Goal: Information Seeking & Learning: Find specific fact

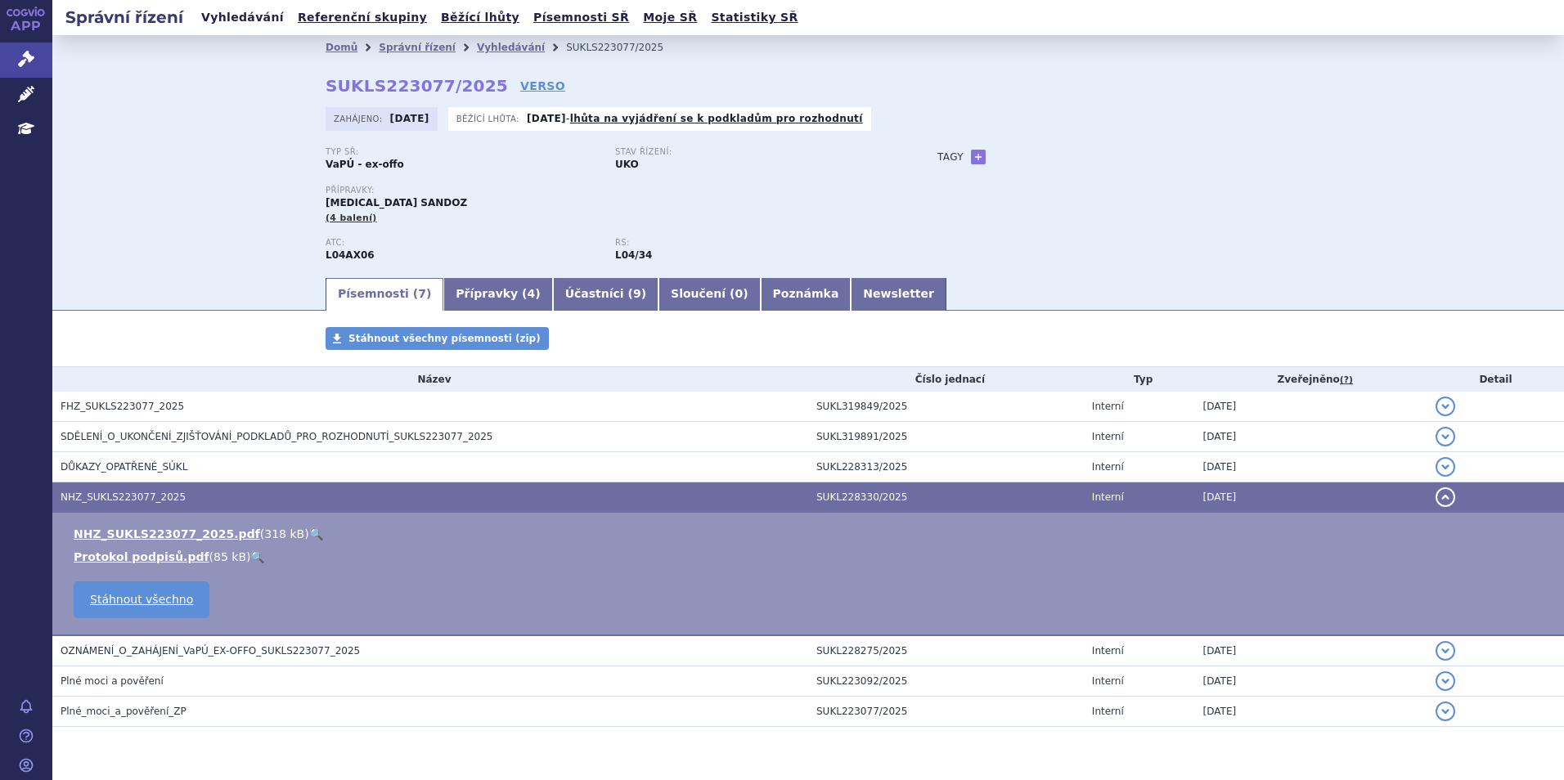
click at [230, 19] on link "Vyhledávání" at bounding box center [242, 18] width 92 height 22
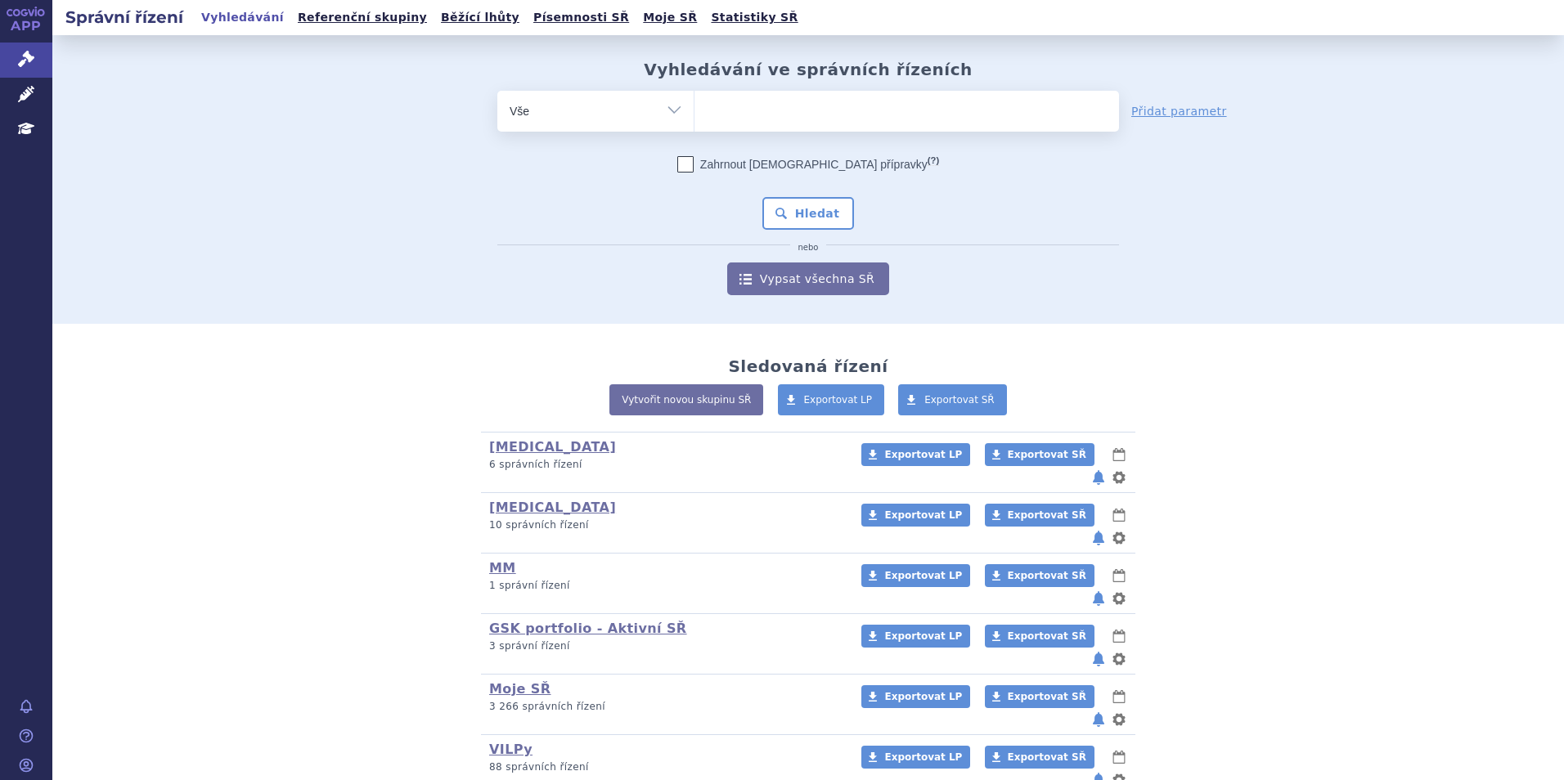
click at [814, 124] on ul at bounding box center [906, 108] width 425 height 34
click at [694, 124] on select at bounding box center [694, 110] width 1 height 41
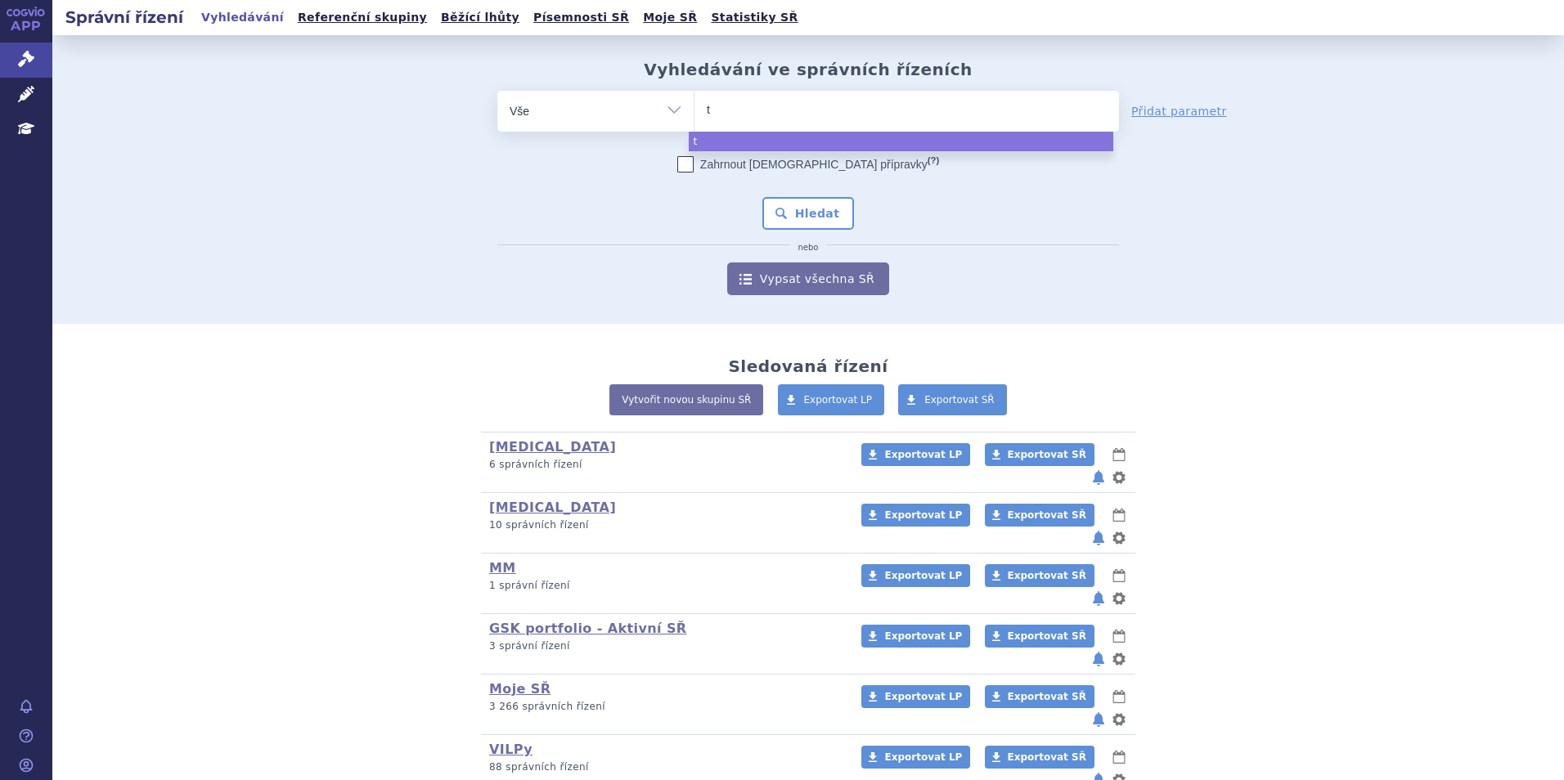
type input "ta"
type input "tale"
type input "talv"
type input "talve"
type input "talvey"
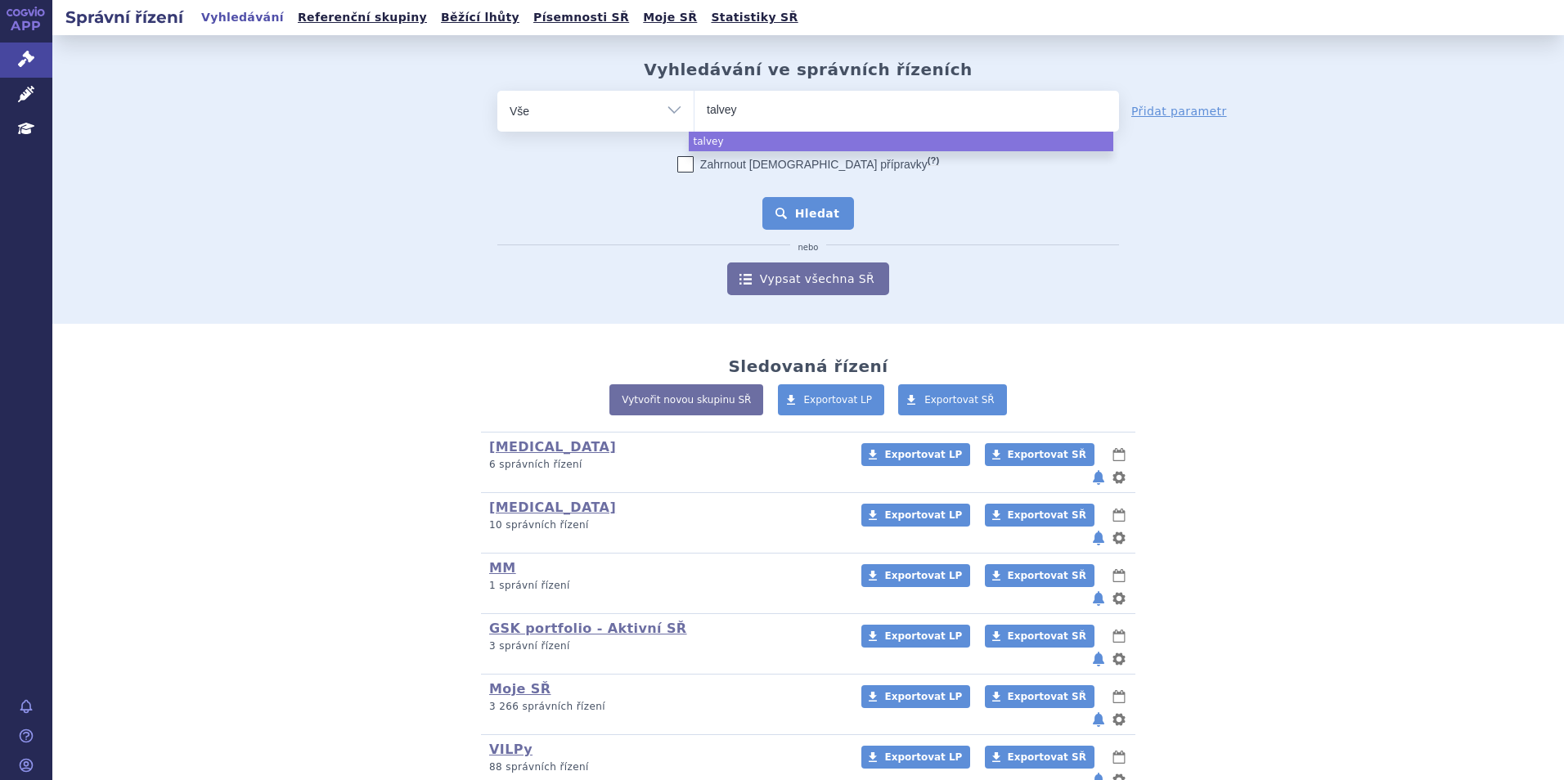
select select "talvey"
click at [819, 222] on button "Hledat" at bounding box center [808, 213] width 92 height 33
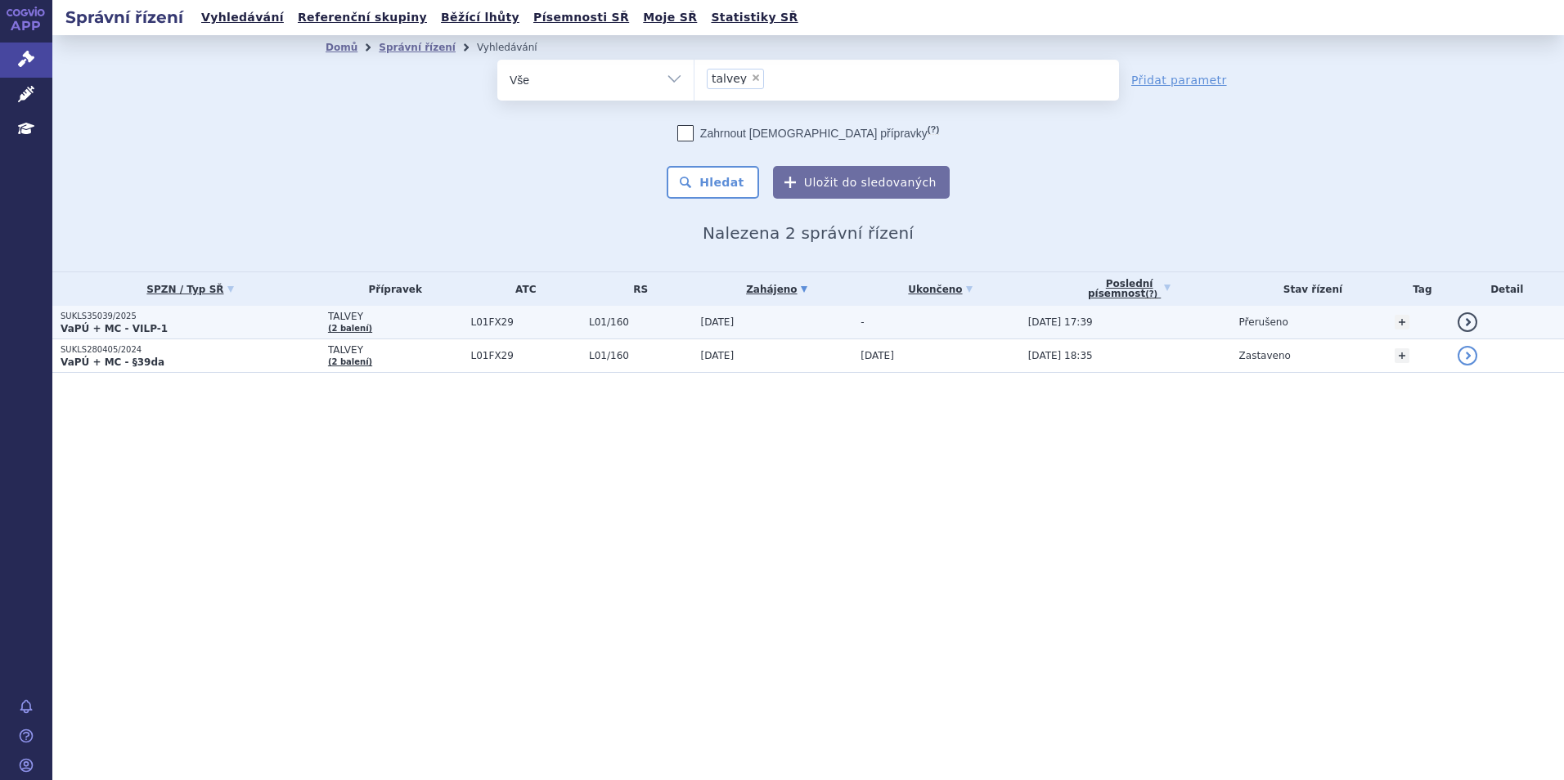
click at [308, 322] on p "VaPÚ + MC - VILP-1" at bounding box center [190, 328] width 259 height 13
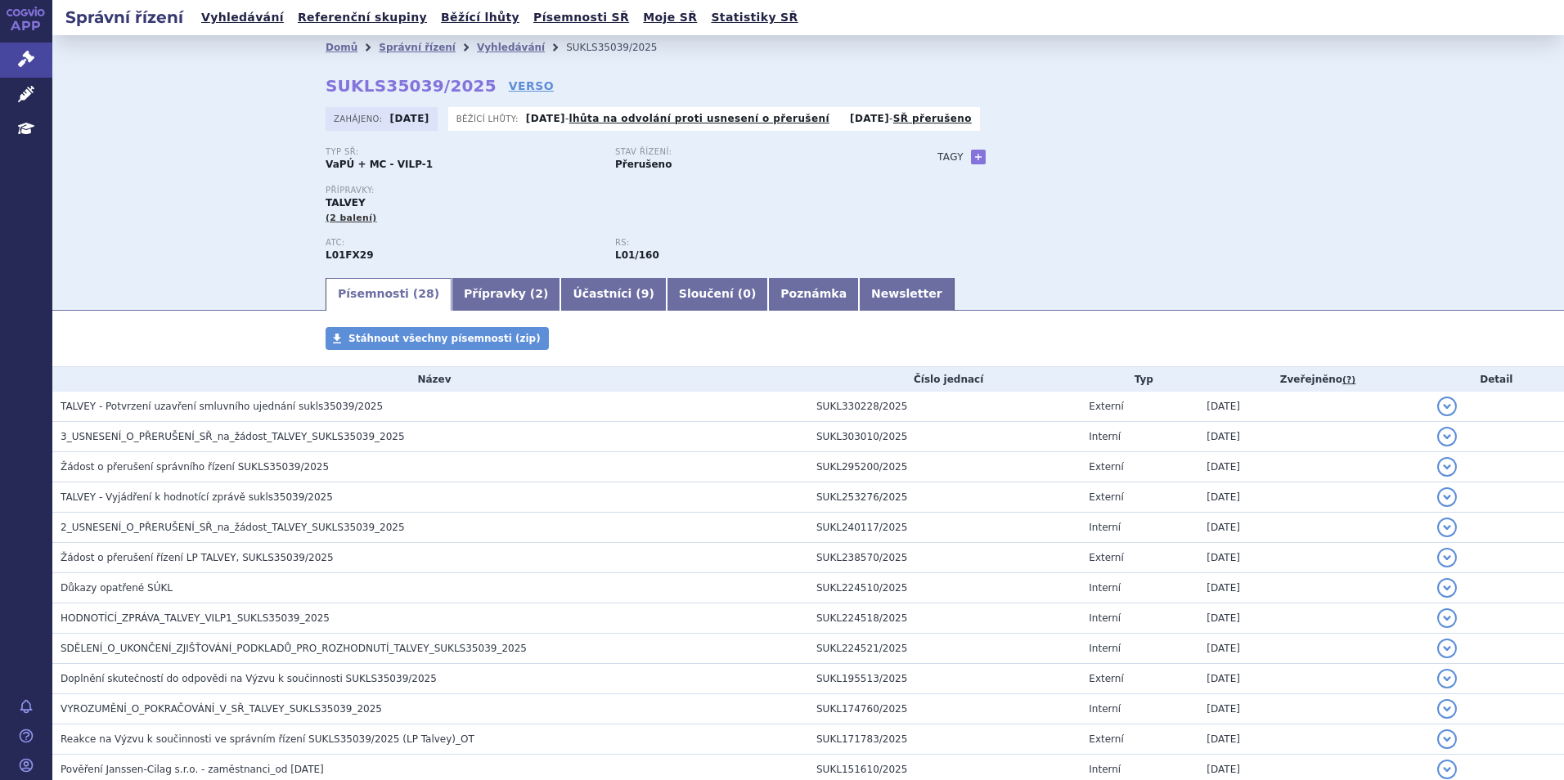
drag, startPoint x: 463, startPoint y: 90, endPoint x: 321, endPoint y: 92, distance: 142.3
click at [321, 92] on div "Domů Správní řízení Vyhledávání SUKLS35039/2025 SUKLS35039/2025 VERSO Zahájeno:…" at bounding box center [808, 168] width 1031 height 216
copy h2 "SUKLS35039/2025 VERSO"
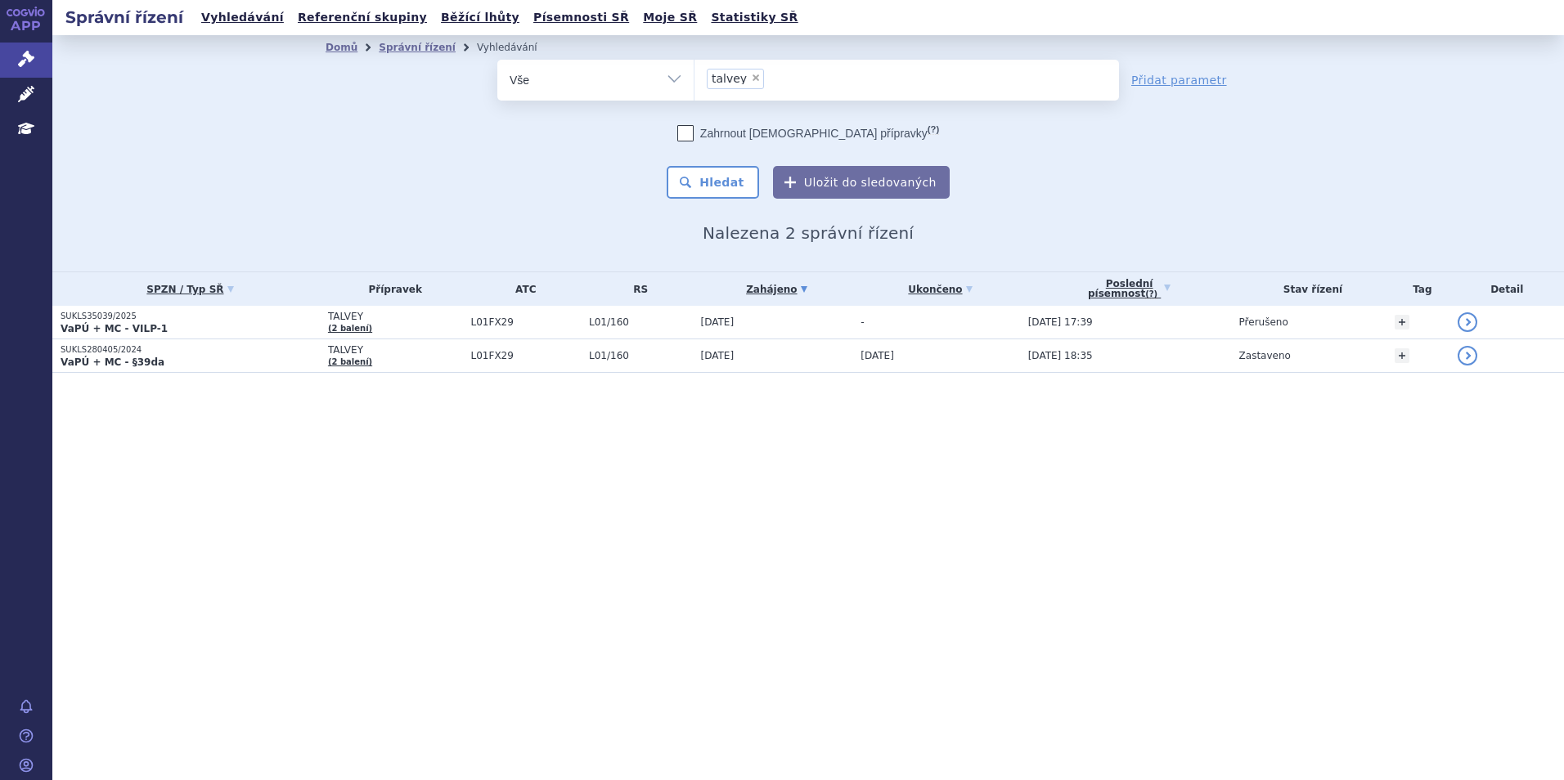
click at [748, 70] on li "× talvey" at bounding box center [735, 79] width 57 height 20
click at [694, 70] on select "talvey" at bounding box center [694, 79] width 1 height 41
click at [751, 77] on span "×" at bounding box center [756, 78] width 10 height 10
click at [694, 77] on select "talvey" at bounding box center [694, 79] width 1 height 41
select select
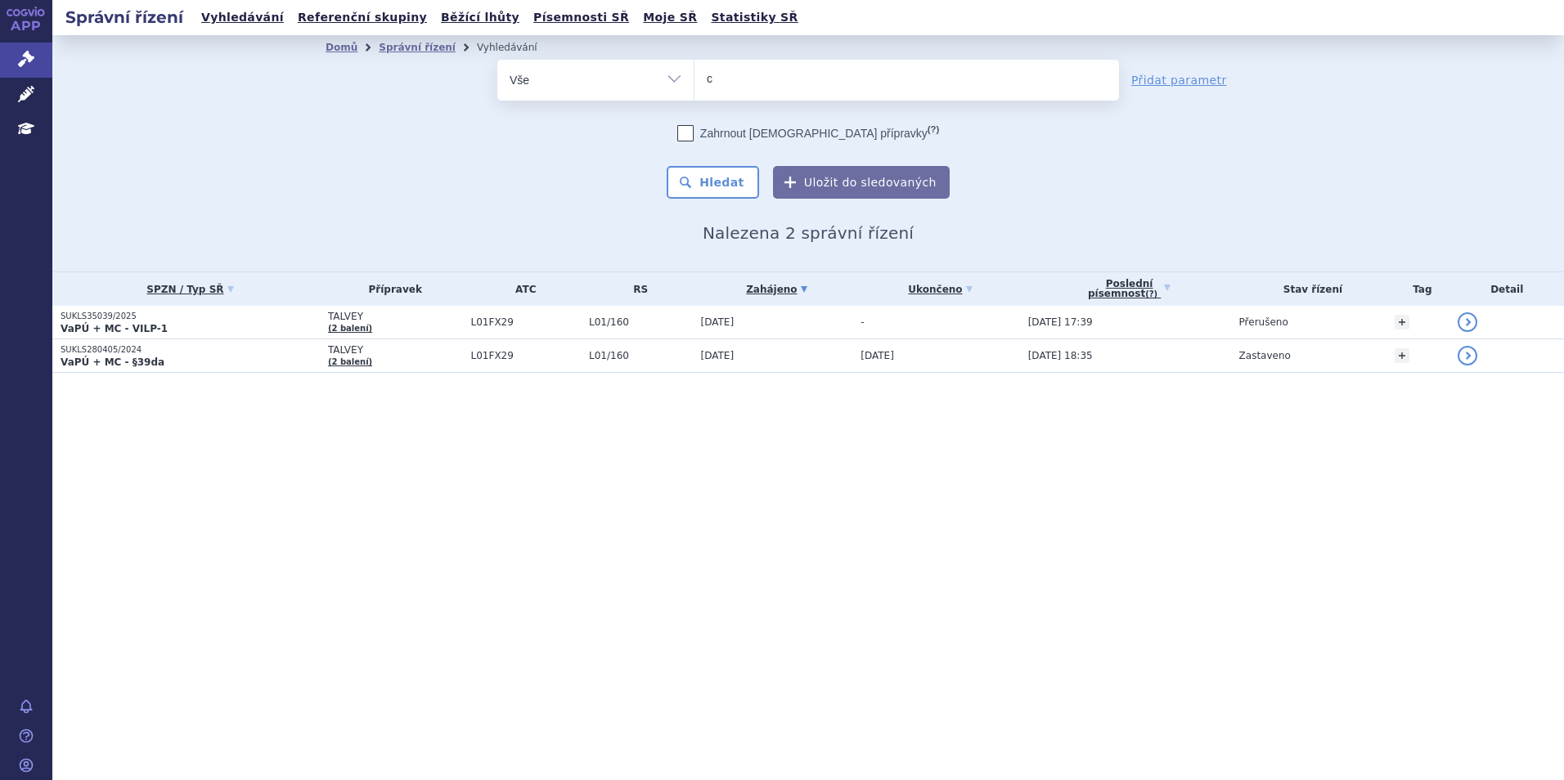
type input "ca"
type input "car"
type input "carv"
type input "carvy"
type input "carvyk"
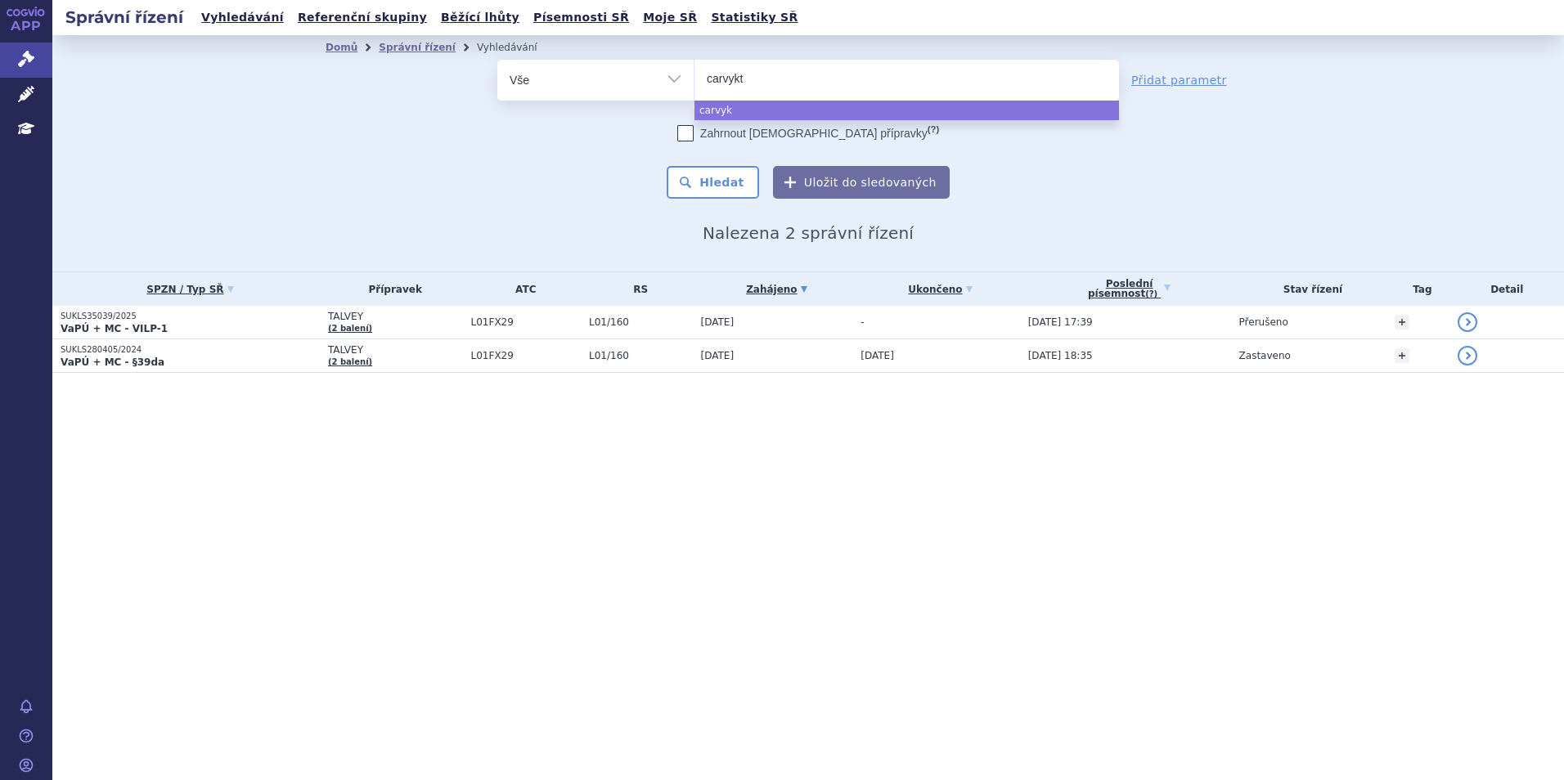
type input "carvykti"
select select "carvykti"
click at [726, 183] on button "Hledat" at bounding box center [713, 182] width 92 height 33
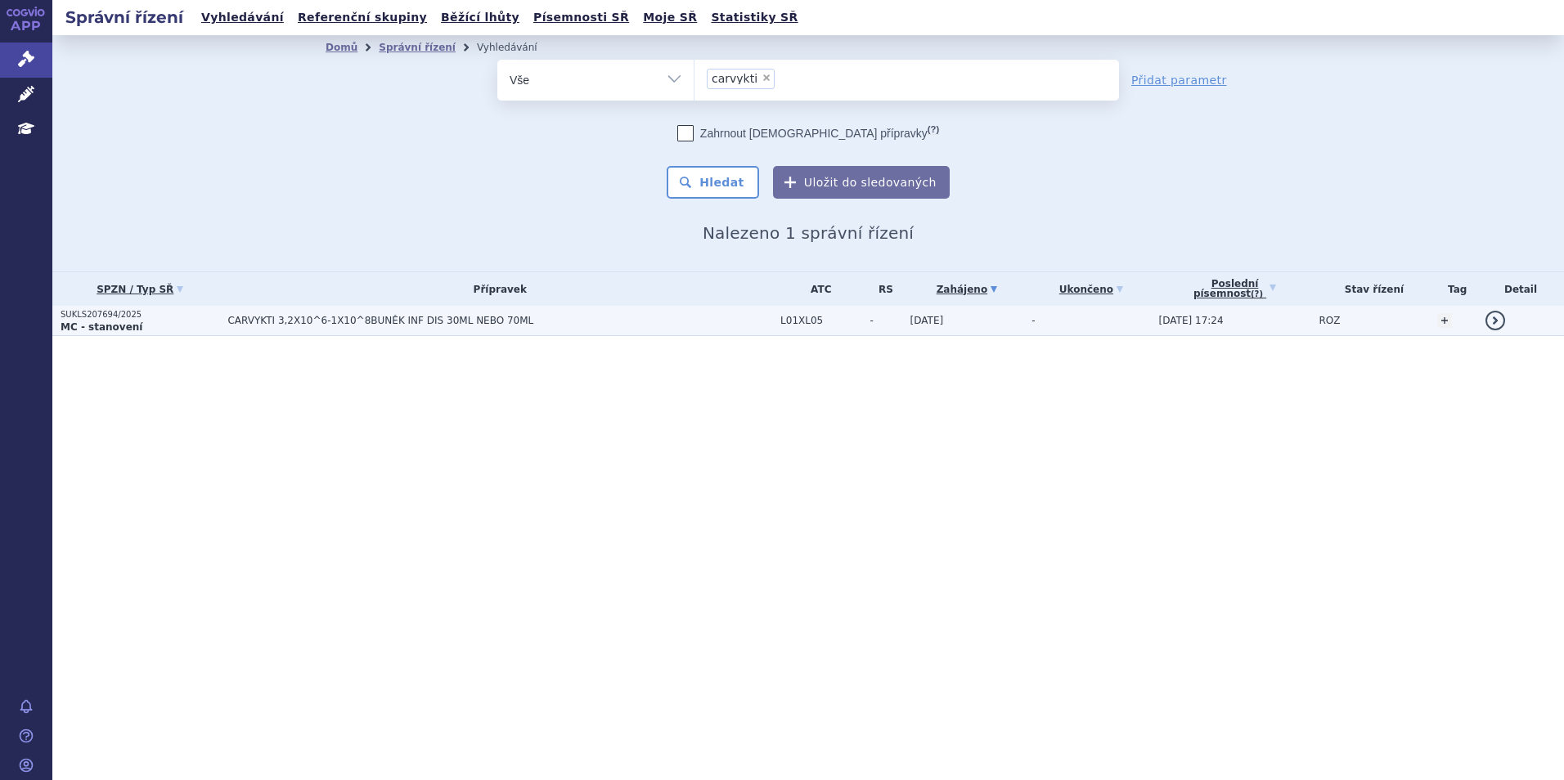
click at [311, 319] on span "CARVYKTI 3,2X10^6-1X10^8BUNĚK INF DIS 30ML NEBO 70ML" at bounding box center [431, 320] width 409 height 11
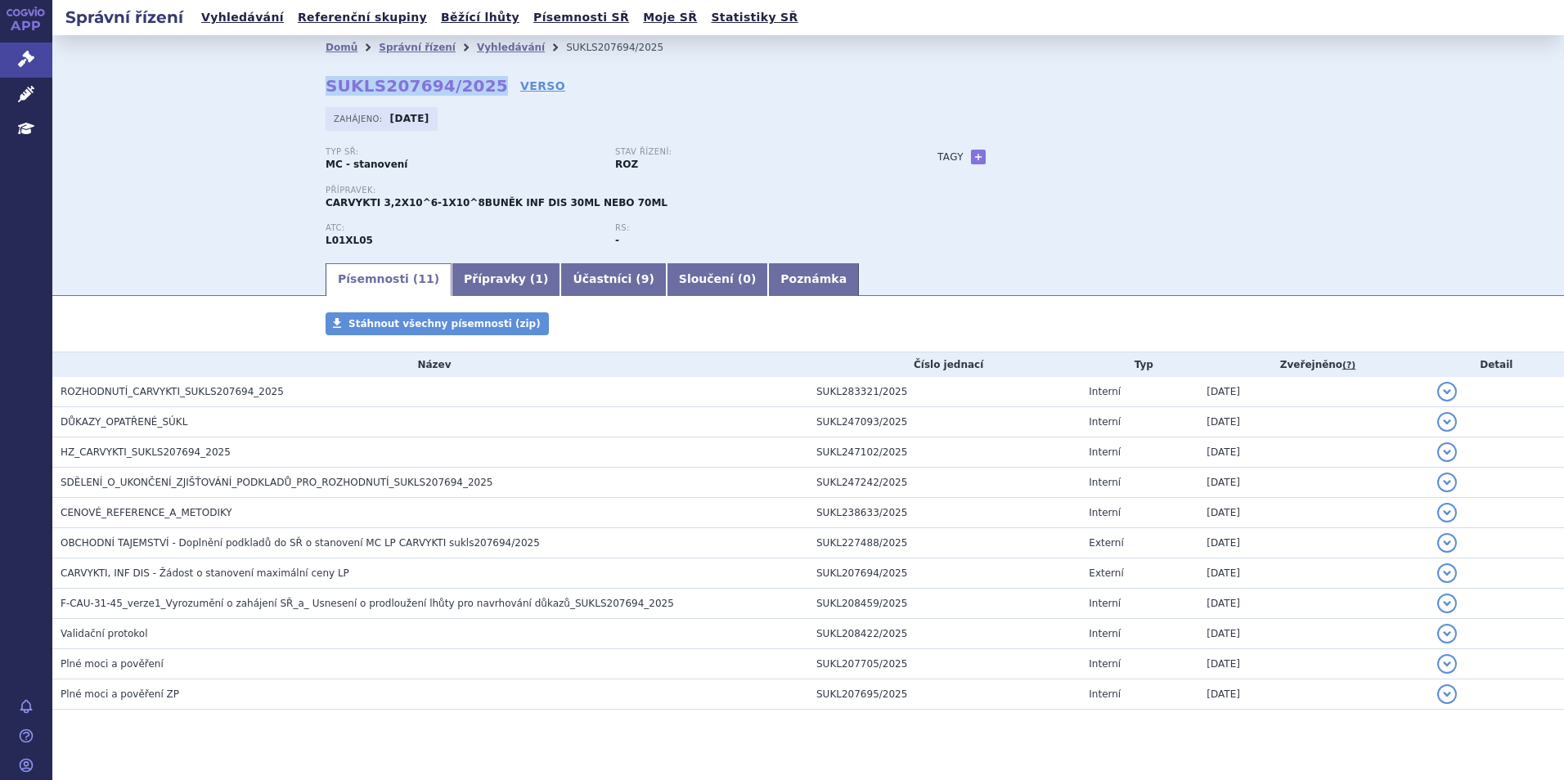
drag, startPoint x: 468, startPoint y: 93, endPoint x: 307, endPoint y: 90, distance: 161.2
click at [307, 90] on div "Domů Správní řízení Vyhledávání SUKLS207694/2025 SUKLS207694/2025 VERSO [GEOGRA…" at bounding box center [808, 160] width 1031 height 201
copy strong "SUKLS207694/2025"
